Goal: Task Accomplishment & Management: Manage account settings

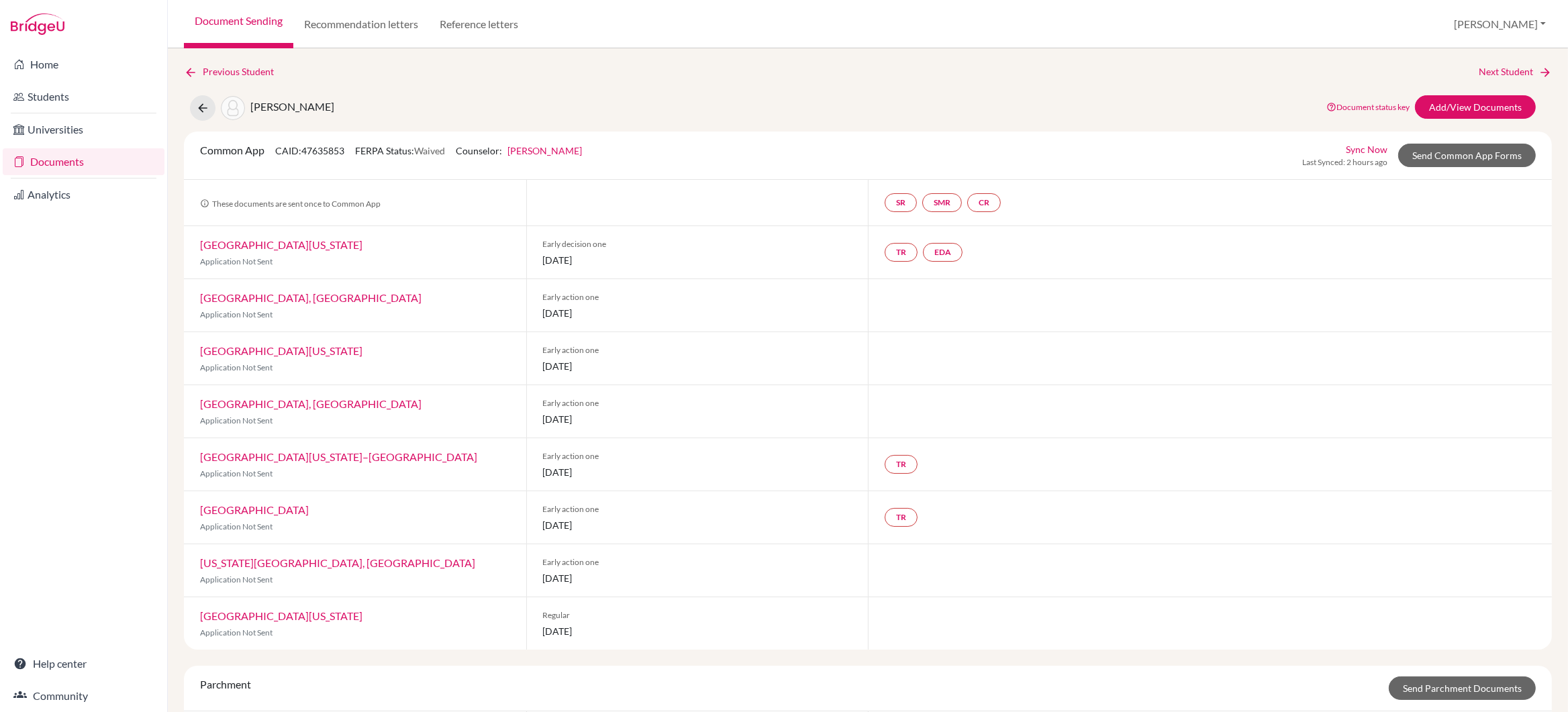
click at [63, 158] on link "Documents" at bounding box center [83, 162] width 162 height 27
click at [206, 109] on div "[PERSON_NAME]" at bounding box center [262, 107] width 145 height 26
click at [202, 111] on icon at bounding box center [202, 107] width 13 height 13
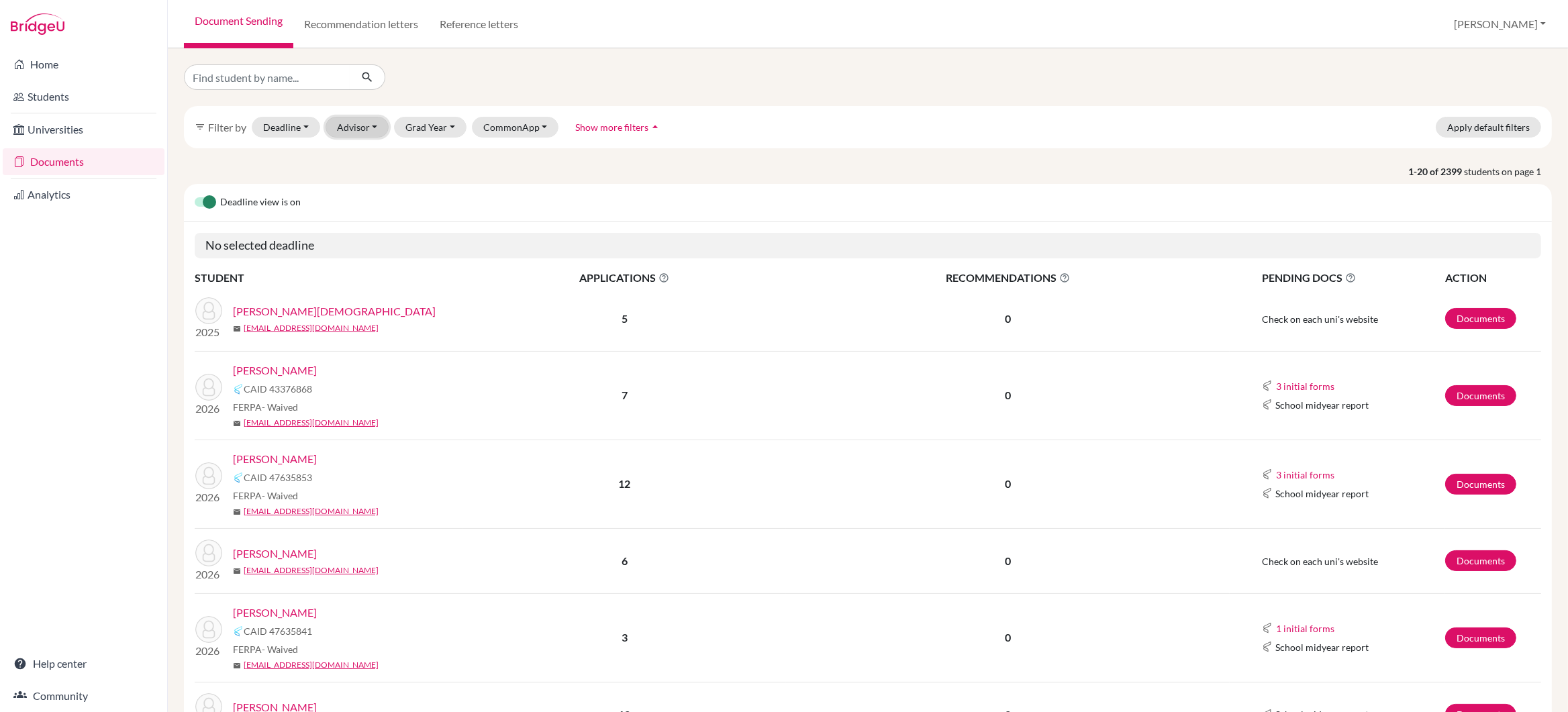
click at [357, 125] on button "Advisor" at bounding box center [357, 127] width 63 height 21
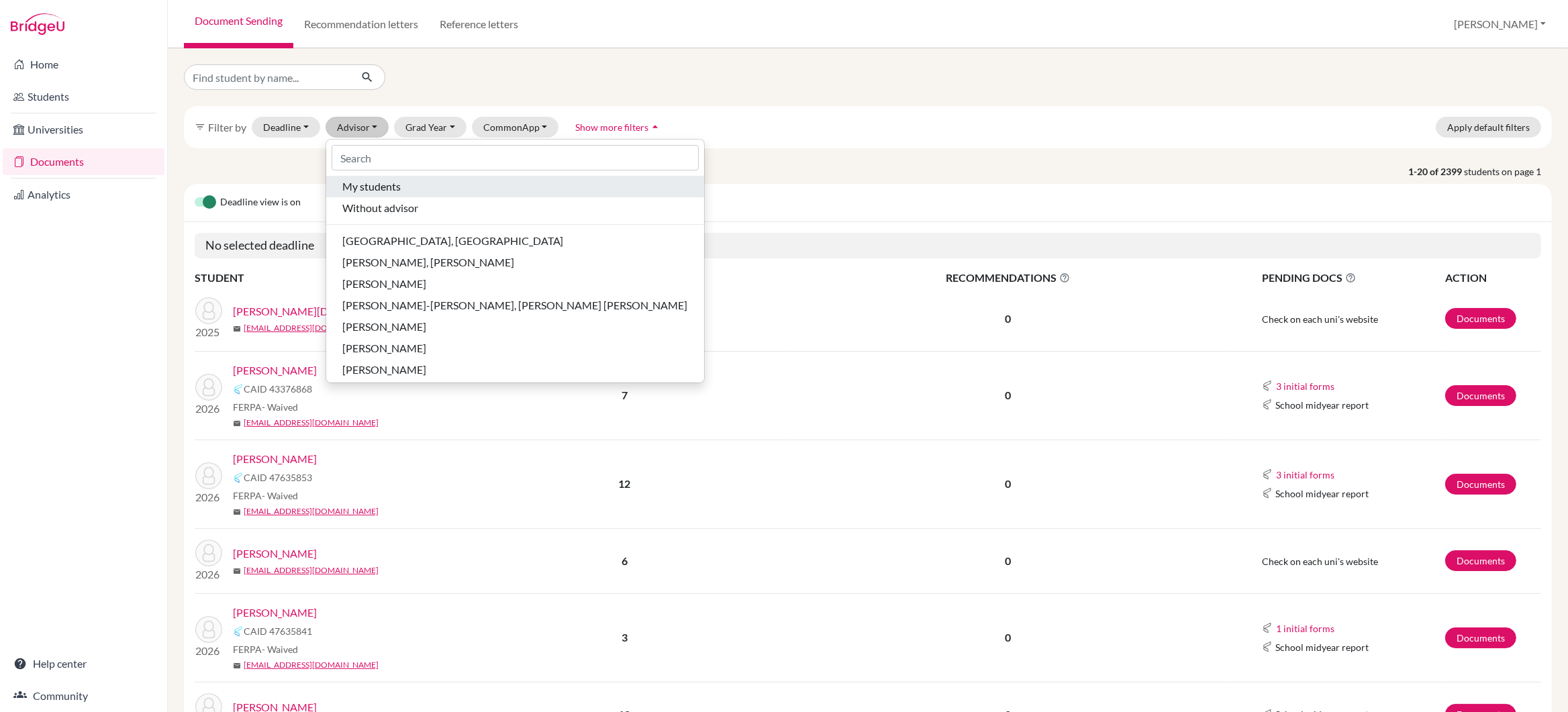
click at [369, 191] on span "My students" at bounding box center [372, 186] width 59 height 16
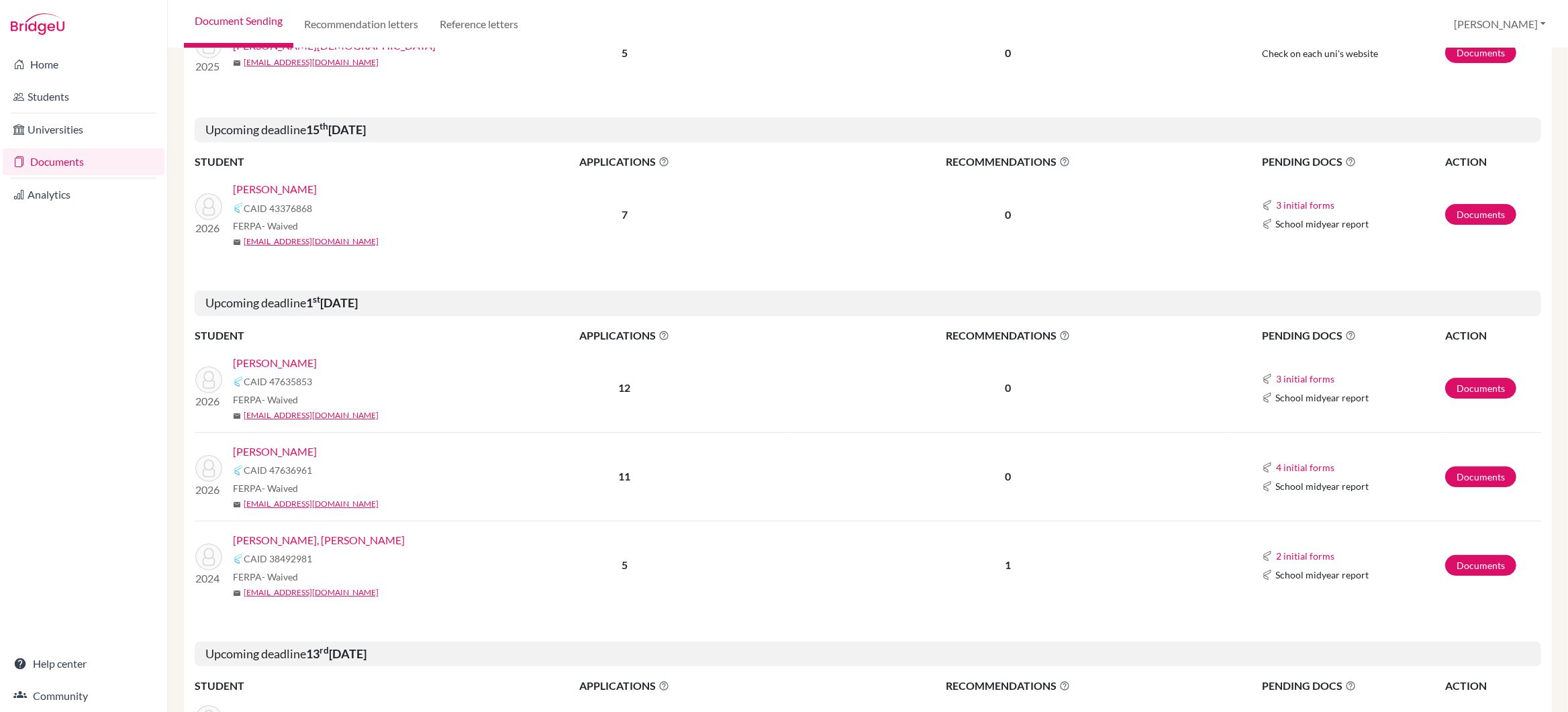
scroll to position [421, 0]
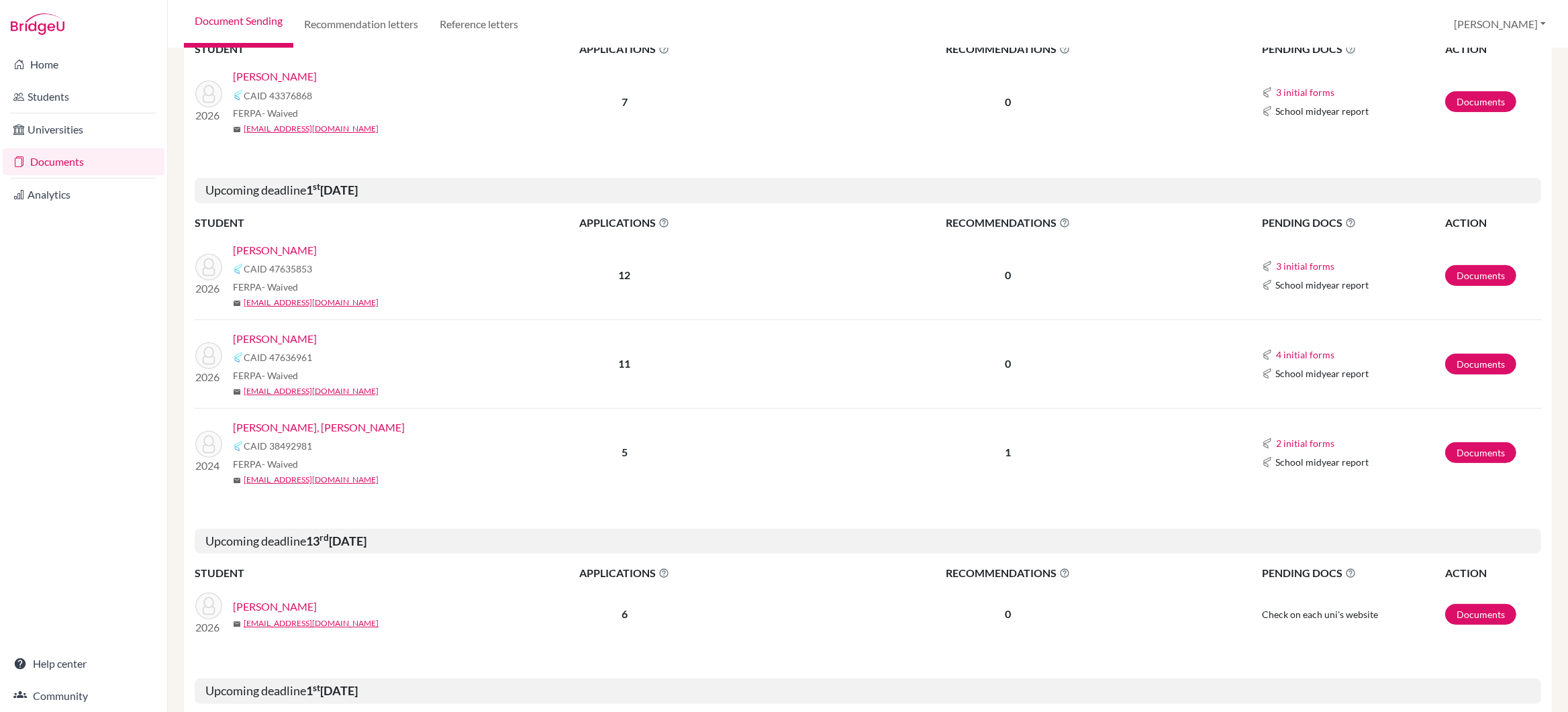
click at [297, 340] on link "[PERSON_NAME]" at bounding box center [274, 339] width 84 height 16
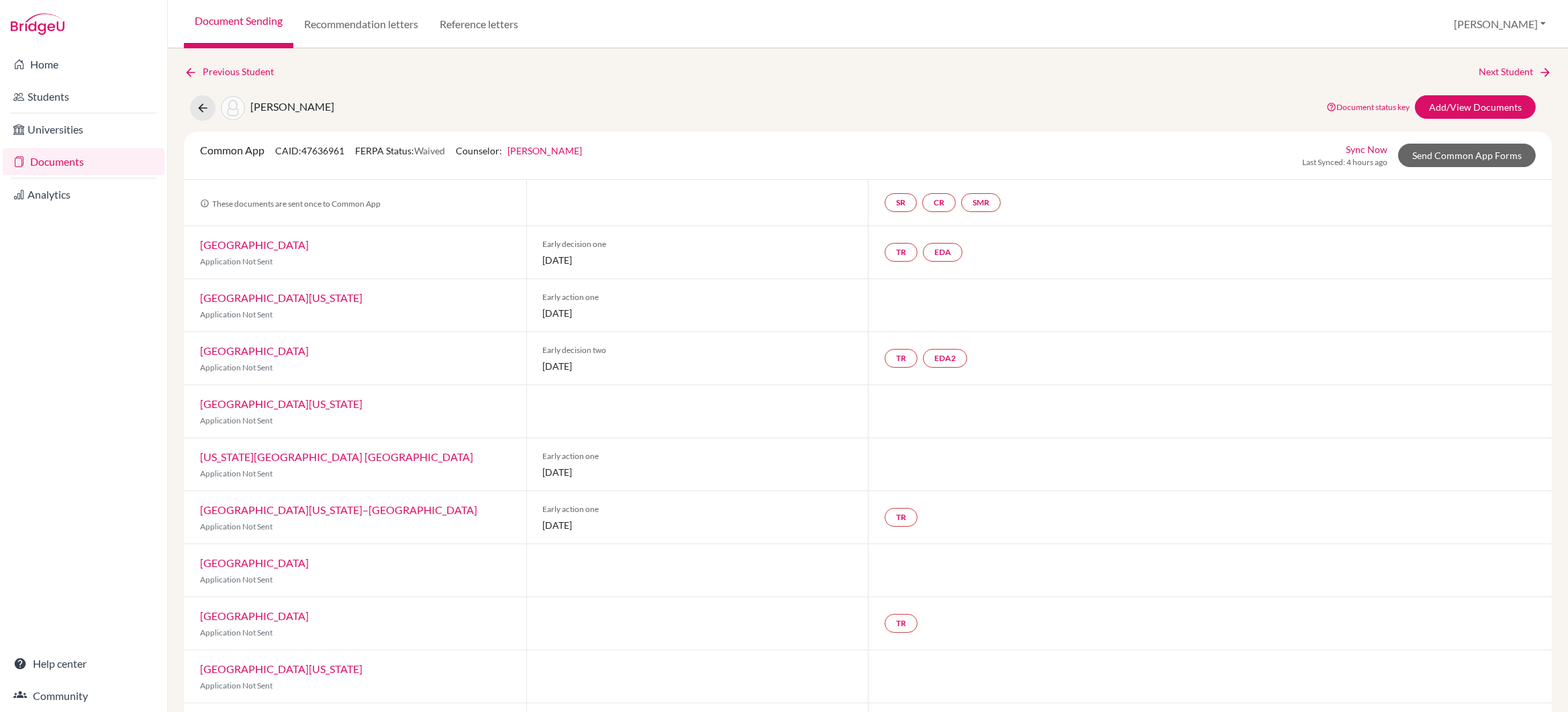
scroll to position [114, 0]
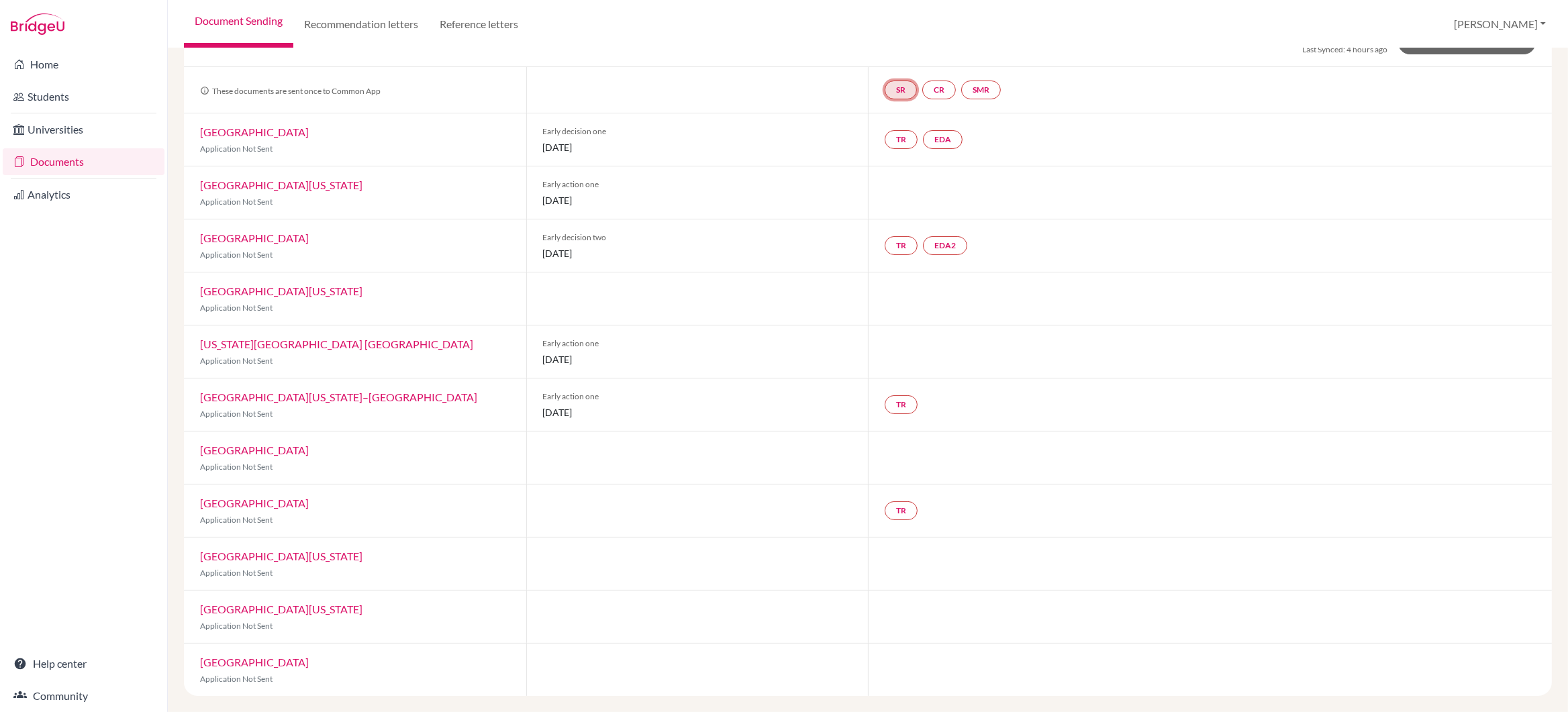
click at [906, 90] on link "SR" at bounding box center [901, 90] width 32 height 19
click at [913, 143] on link "School report" at bounding box center [901, 142] width 57 height 12
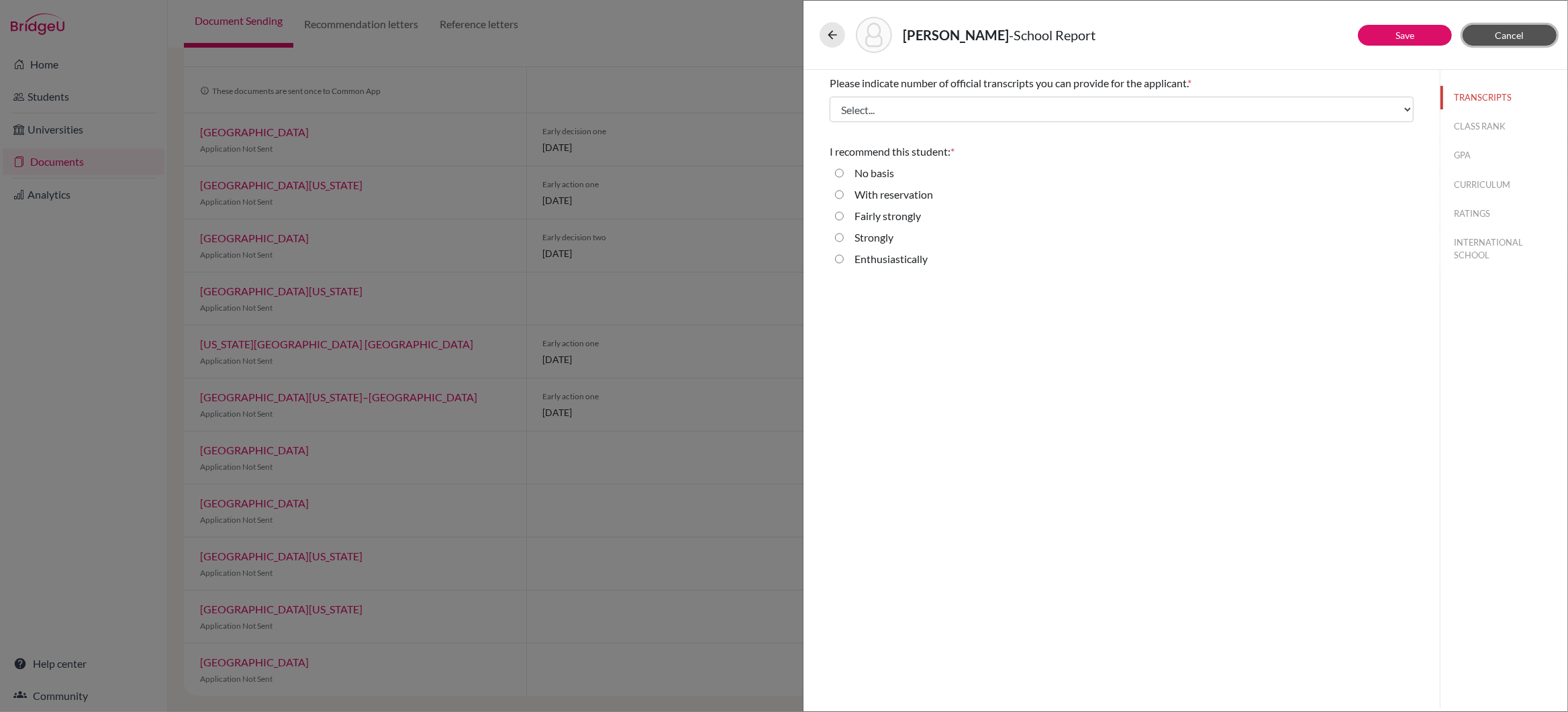
click at [1513, 32] on span "Cancel" at bounding box center [1509, 35] width 29 height 12
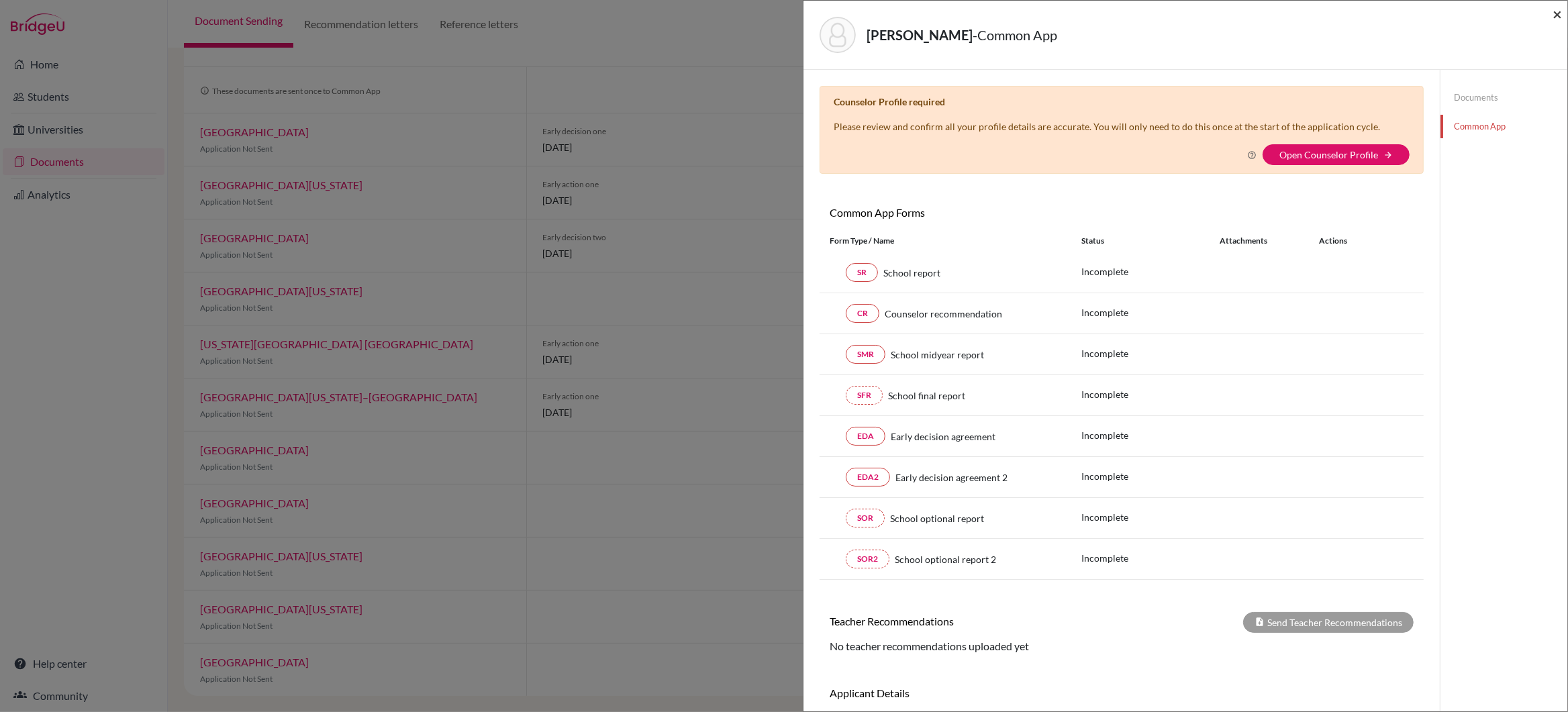
click at [1558, 15] on span "×" at bounding box center [1557, 13] width 9 height 19
